Goal: Check status: Check status

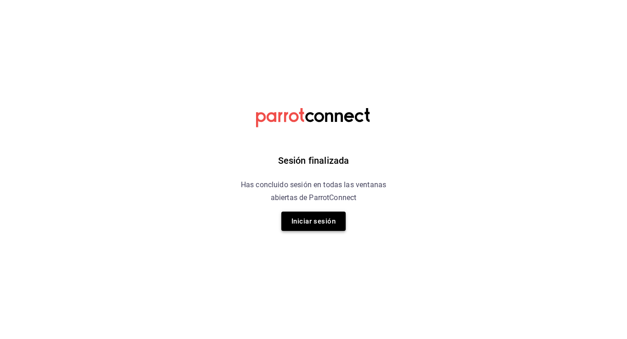
click at [307, 214] on button "Iniciar sesión" at bounding box center [313, 220] width 64 height 19
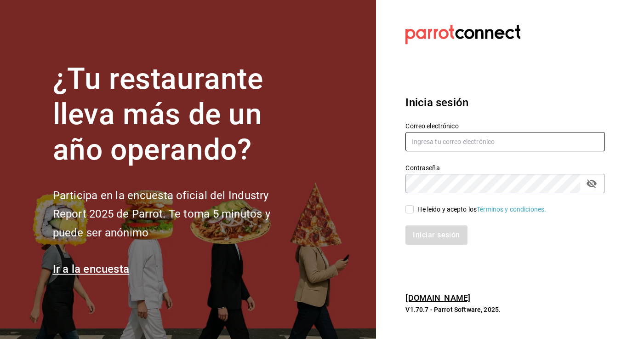
type input "[PERSON_NAME][EMAIL_ADDRESS][PERSON_NAME][DOMAIN_NAME]"
click at [412, 207] on input "He leído y acepto los Términos y condiciones." at bounding box center [409, 209] width 8 height 8
checkbox input "true"
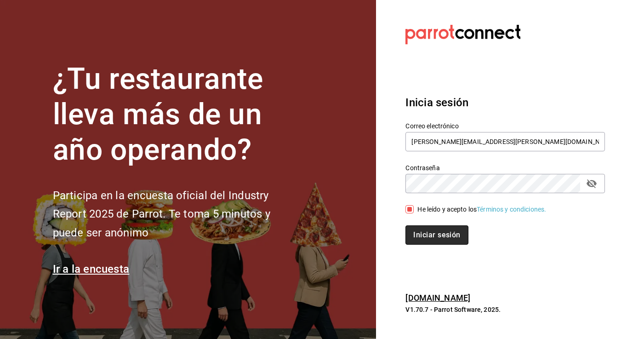
click at [429, 234] on button "Iniciar sesión" at bounding box center [436, 234] width 63 height 19
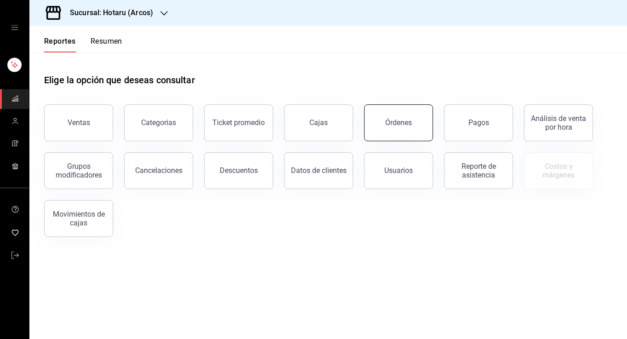
click at [400, 118] on button "Órdenes" at bounding box center [398, 122] width 69 height 37
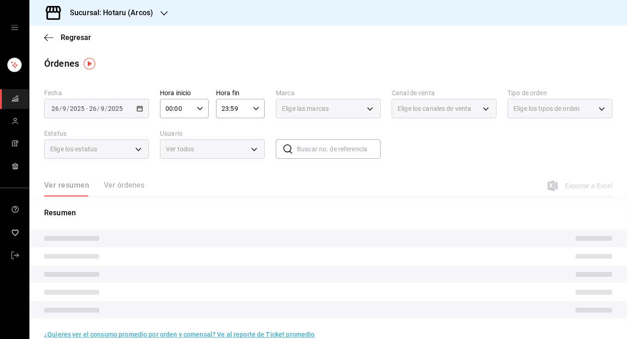
click at [165, 10] on icon "button" at bounding box center [163, 13] width 7 height 7
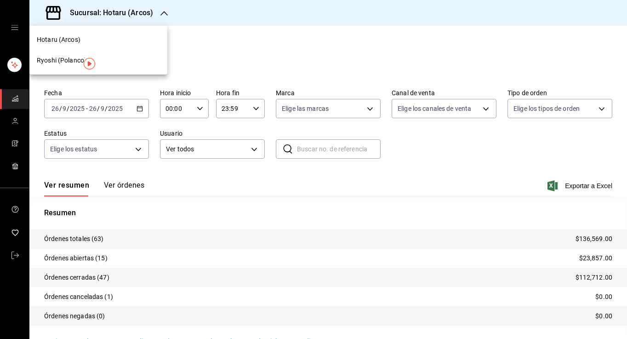
click at [99, 61] on div "Ryoshi (Polanco)" at bounding box center [98, 61] width 123 height 10
